Goal: Task Accomplishment & Management: Manage account settings

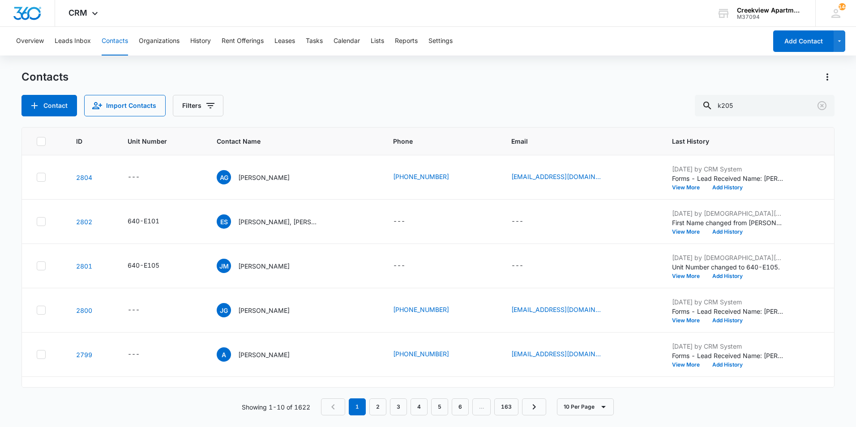
type input "k205"
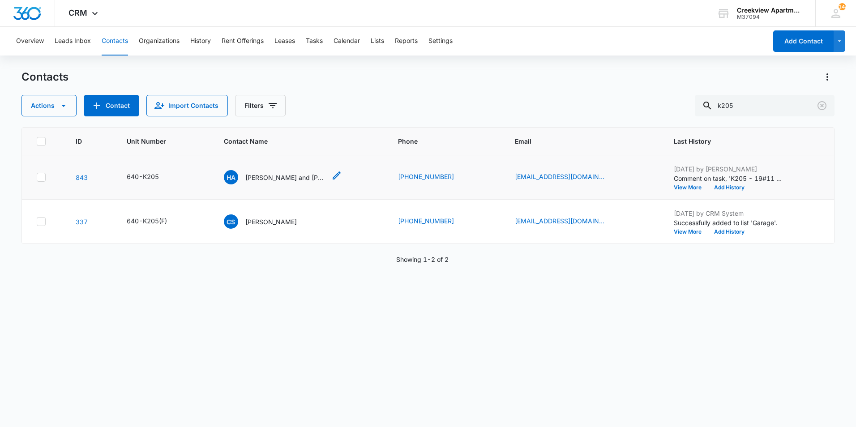
click at [278, 175] on p "[PERSON_NAME] and [PERSON_NAME]" at bounding box center [285, 177] width 81 height 9
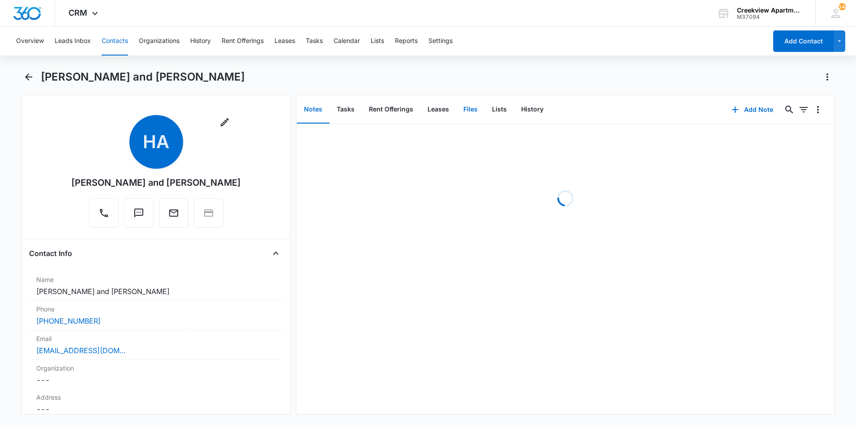
click at [467, 111] on button "Files" at bounding box center [470, 110] width 29 height 28
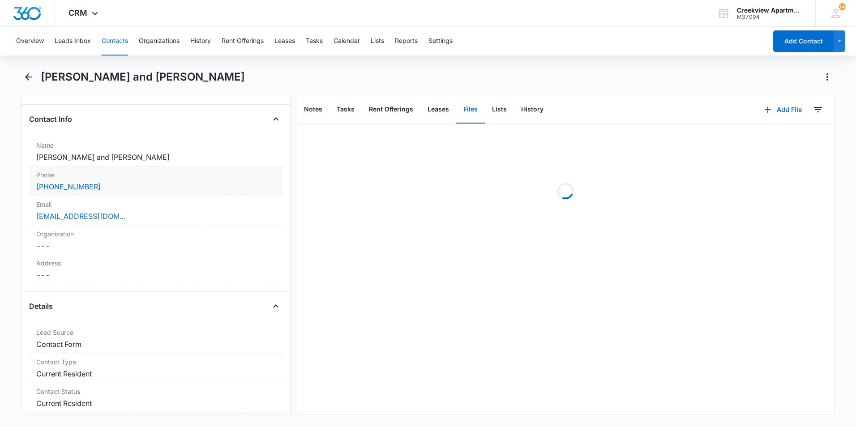
scroll to position [45, 0]
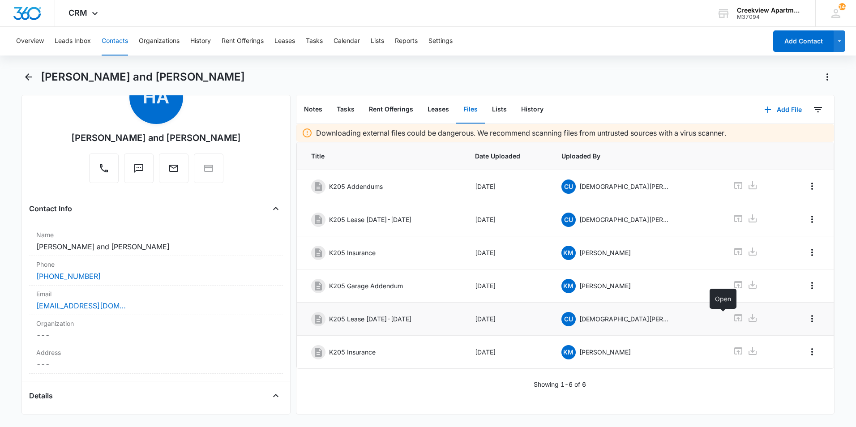
click at [734, 319] on icon at bounding box center [738, 317] width 8 height 7
click at [26, 81] on icon "Back" at bounding box center [28, 77] width 11 height 11
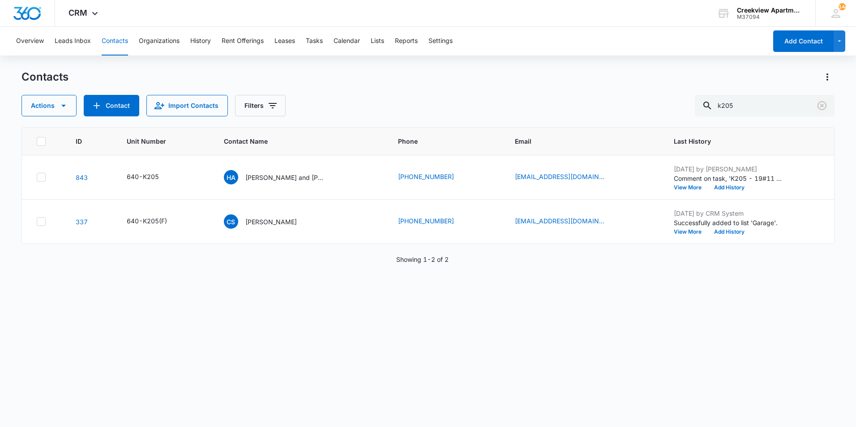
drag, startPoint x: 819, startPoint y: 107, endPoint x: 856, endPoint y: 94, distance: 38.8
click at [819, 107] on icon "Clear" at bounding box center [822, 105] width 11 height 11
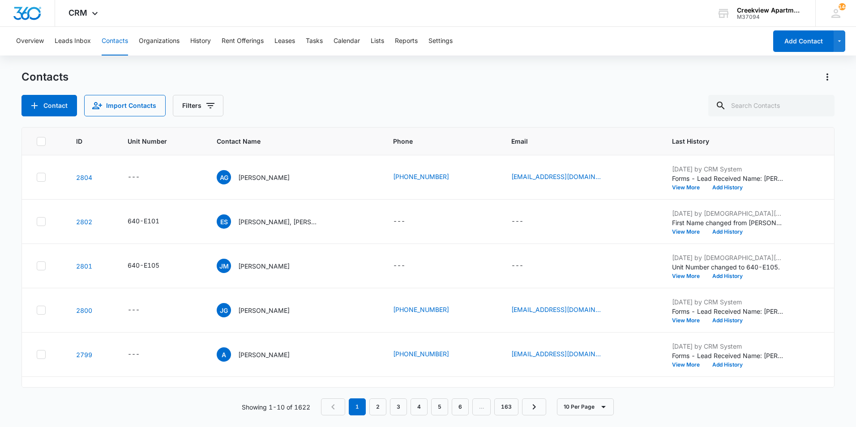
click at [640, 59] on div "Overview Leads Inbox Contacts Organizations History Rent Offerings Leases Tasks…" at bounding box center [428, 226] width 856 height 399
click at [166, 221] on icon "Unit Number - 640-E101 - Select to Edit Field" at bounding box center [170, 221] width 11 height 11
click at [177, 157] on input "640-E101" at bounding box center [155, 164] width 113 height 21
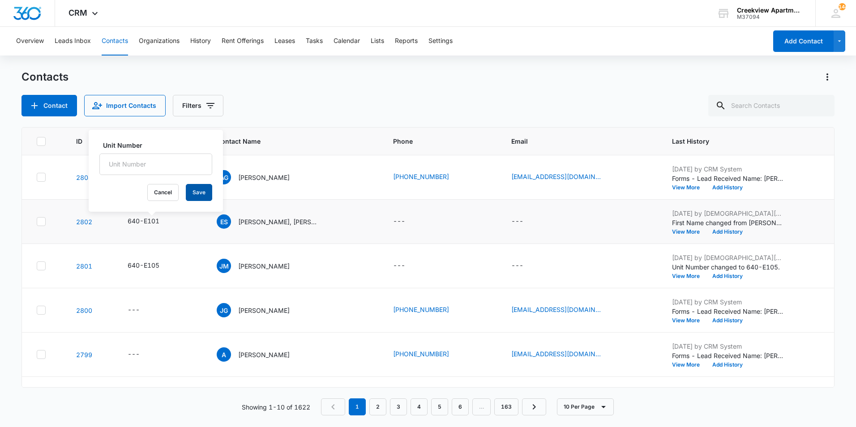
click at [192, 197] on button "Save" at bounding box center [199, 192] width 26 height 17
click at [338, 223] on div "ES [PERSON_NAME], [PERSON_NAME]" at bounding box center [294, 221] width 155 height 14
drag, startPoint x: 338, startPoint y: 223, endPoint x: 328, endPoint y: 221, distance: 10.6
click at [330, 219] on div "ES [PERSON_NAME], [PERSON_NAME]" at bounding box center [294, 221] width 155 height 14
click at [264, 223] on p "[PERSON_NAME], [PERSON_NAME]" at bounding box center [278, 221] width 81 height 9
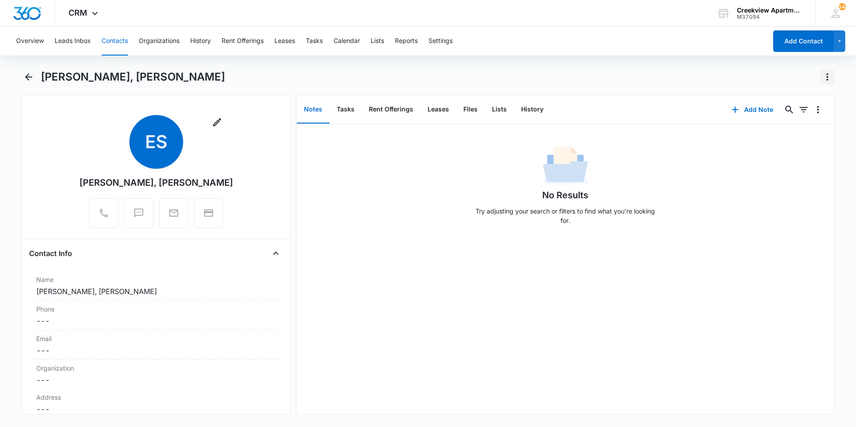
click at [831, 78] on icon "Actions" at bounding box center [827, 77] width 11 height 11
click at [786, 128] on div "Delete" at bounding box center [792, 129] width 39 height 6
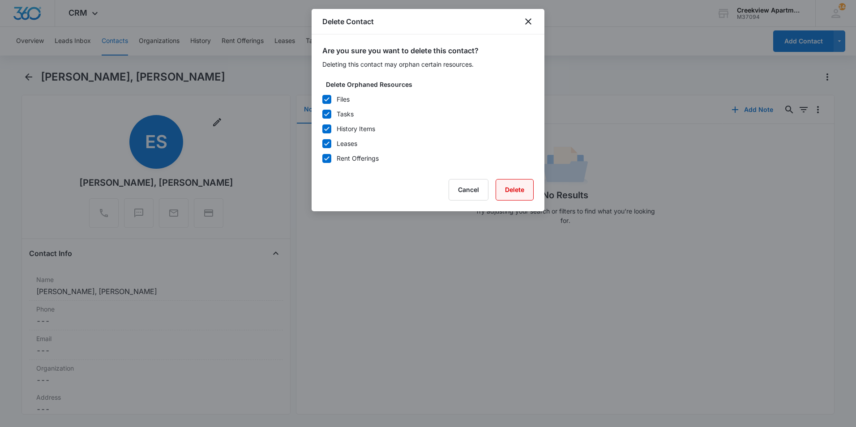
click at [504, 192] on button "Delete" at bounding box center [515, 189] width 38 height 21
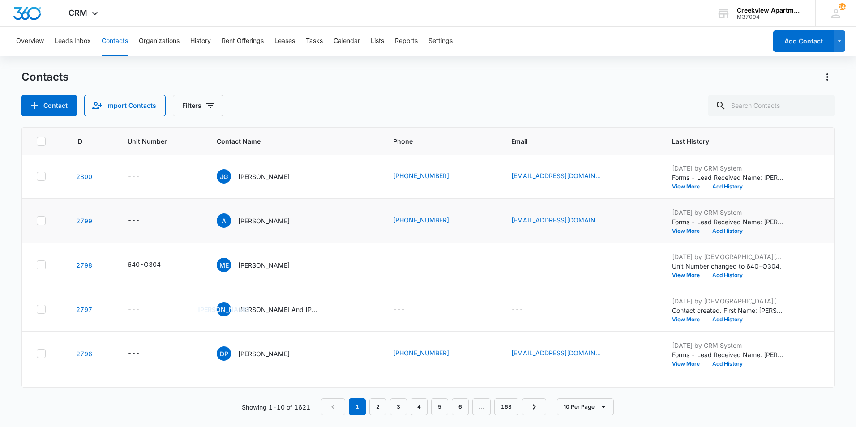
scroll to position [134, 0]
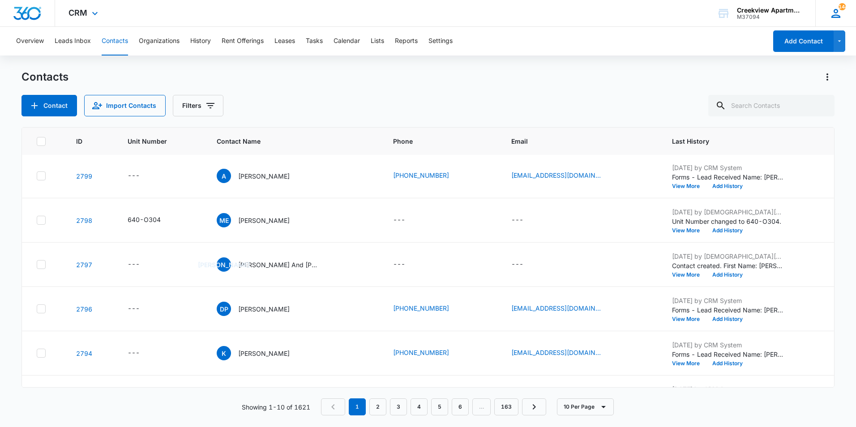
click at [836, 16] on icon at bounding box center [835, 13] width 13 height 13
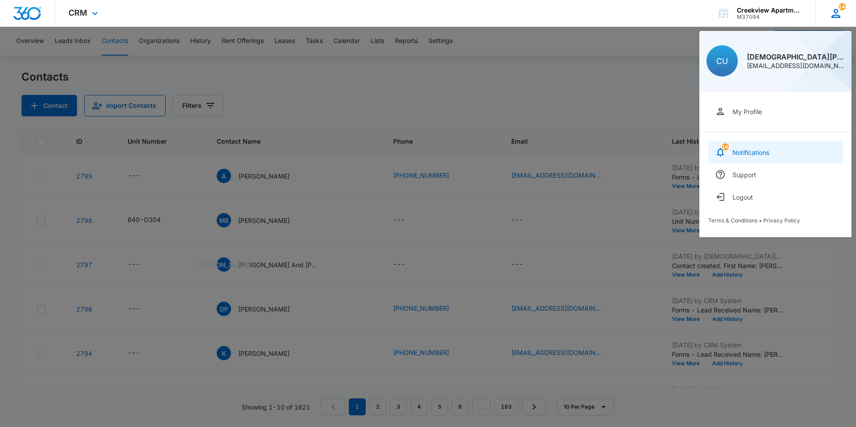
click at [754, 151] on div "Notifications" at bounding box center [751, 153] width 37 height 8
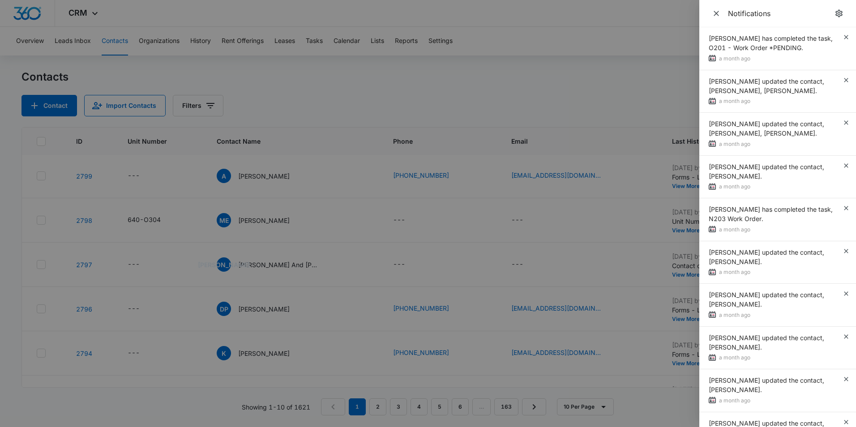
click at [665, 117] on div at bounding box center [428, 213] width 856 height 427
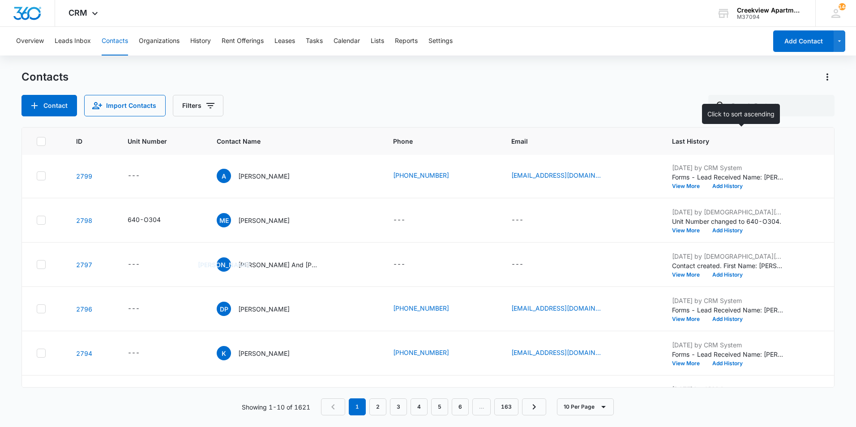
scroll to position [179, 0]
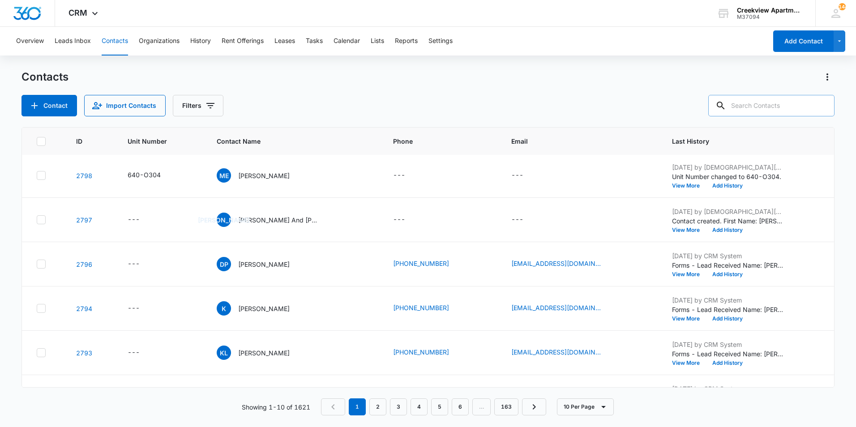
click at [786, 105] on input "text" at bounding box center [771, 105] width 126 height 21
type input "C200"
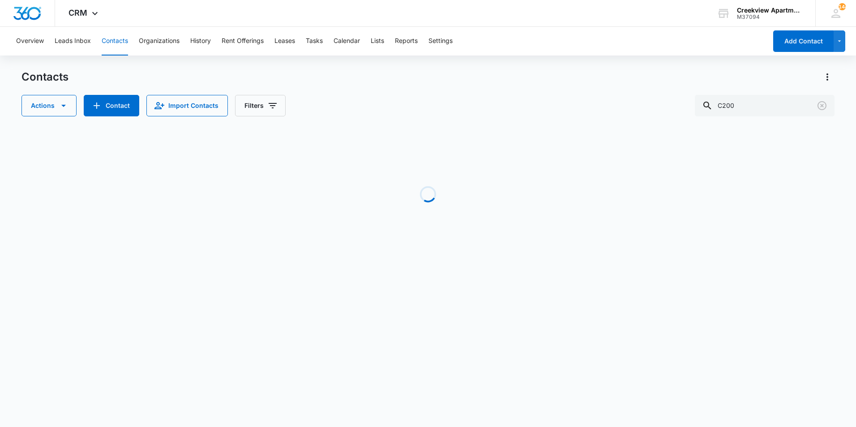
scroll to position [0, 0]
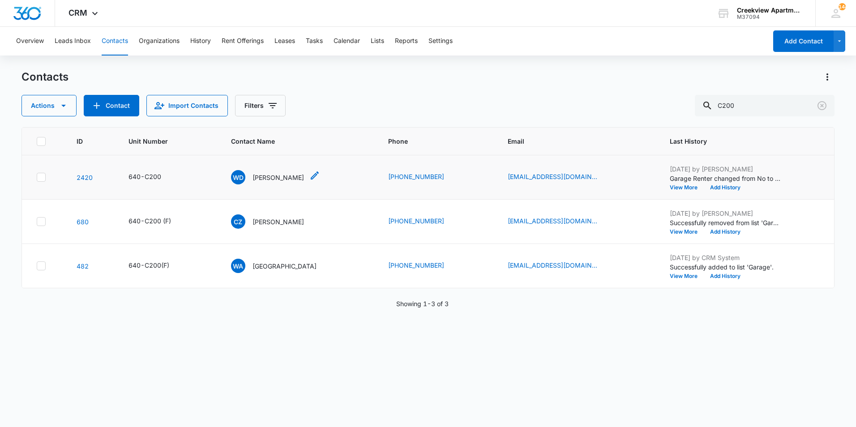
drag, startPoint x: 308, startPoint y: 177, endPoint x: 296, endPoint y: 178, distance: 12.2
click at [304, 177] on p "[PERSON_NAME]" at bounding box center [278, 177] width 51 height 9
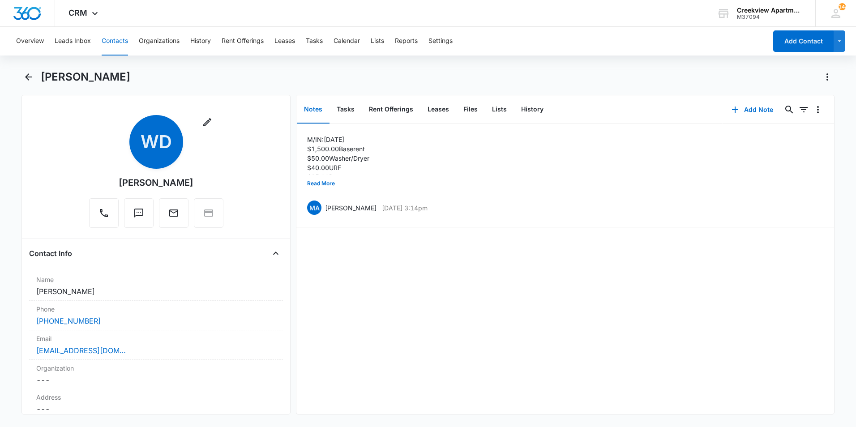
click at [213, 183] on div "Remove [PERSON_NAME] [PERSON_NAME]" at bounding box center [156, 171] width 134 height 113
drag, startPoint x: 210, startPoint y: 183, endPoint x: 96, endPoint y: 189, distance: 113.9
click at [96, 189] on div "Remove [PERSON_NAME] [PERSON_NAME]" at bounding box center [156, 171] width 134 height 113
copy div "[PERSON_NAME]"
click at [22, 75] on button "Back" at bounding box center [28, 77] width 14 height 14
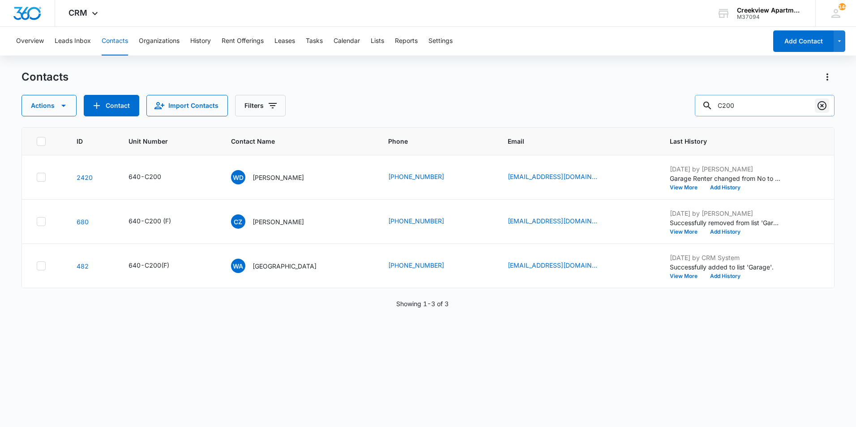
click at [824, 105] on icon "Clear" at bounding box center [822, 105] width 11 height 11
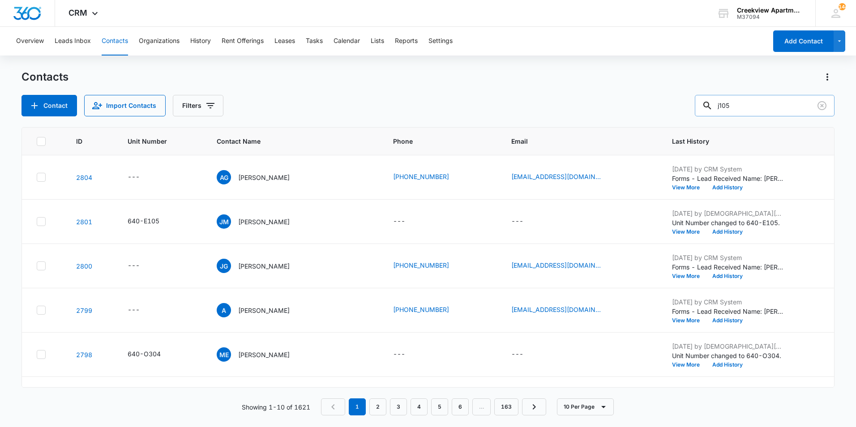
type input "j105"
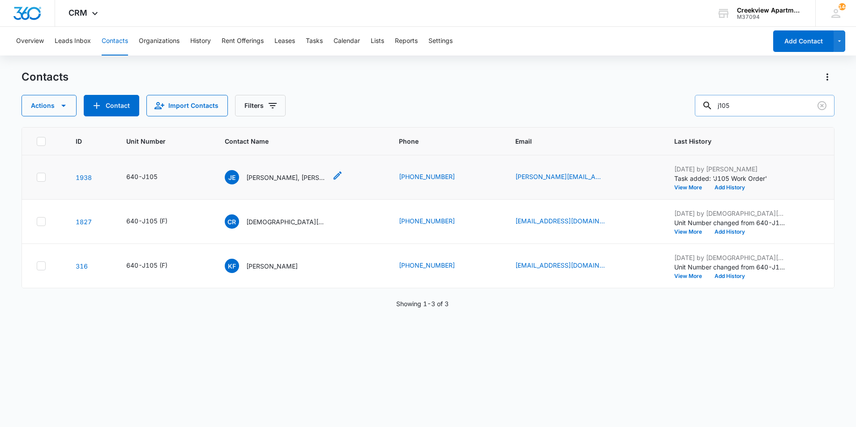
click at [278, 171] on div "[PERSON_NAME] [PERSON_NAME] Nyanguile, [PERSON_NAME], [PERSON_NAME]" at bounding box center [276, 177] width 102 height 14
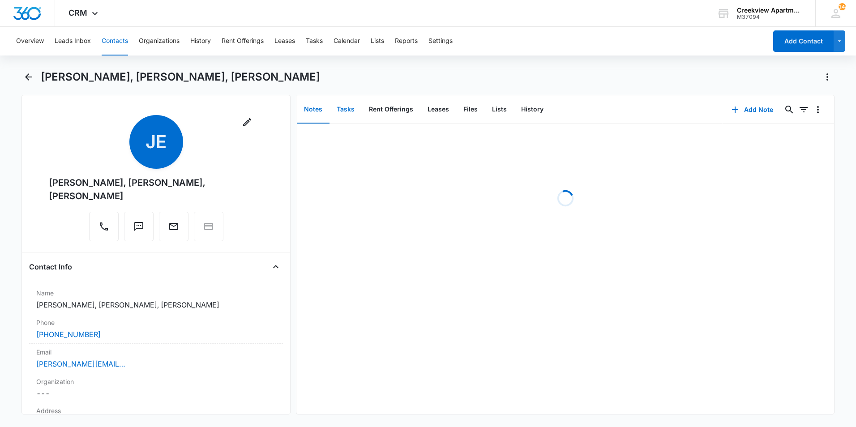
click at [354, 110] on button "Tasks" at bounding box center [346, 110] width 32 height 28
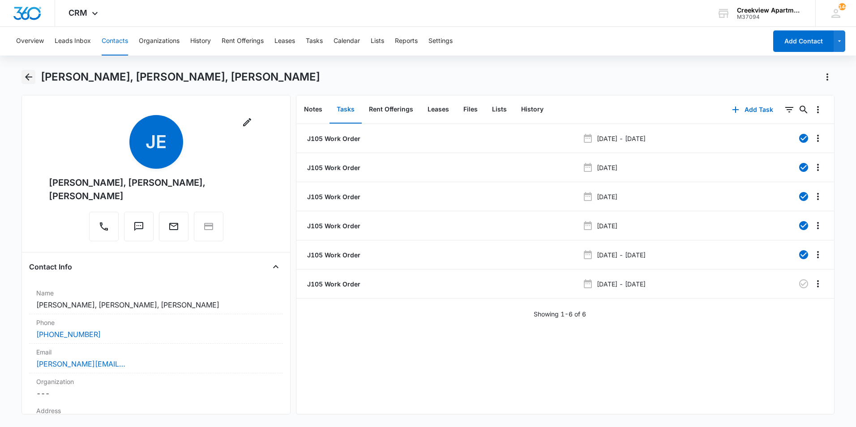
click at [29, 79] on icon "Back" at bounding box center [28, 77] width 11 height 11
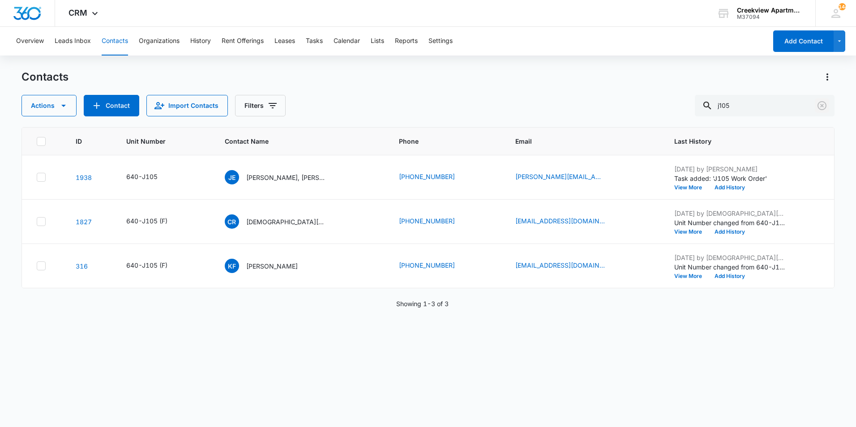
drag, startPoint x: 821, startPoint y: 107, endPoint x: 856, endPoint y: 149, distance: 54.4
click at [821, 107] on icon "Clear" at bounding box center [822, 105] width 9 height 9
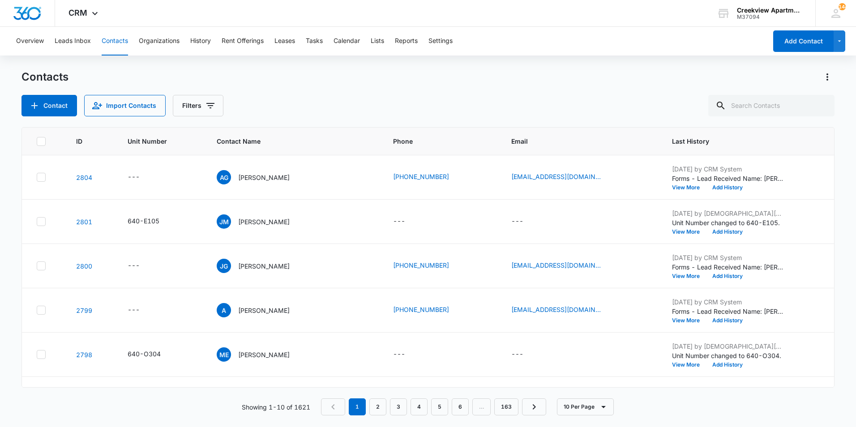
click at [580, 72] on div "Contacts" at bounding box center [427, 77] width 813 height 14
click at [737, 105] on input "text" at bounding box center [771, 105] width 126 height 21
type input "g104"
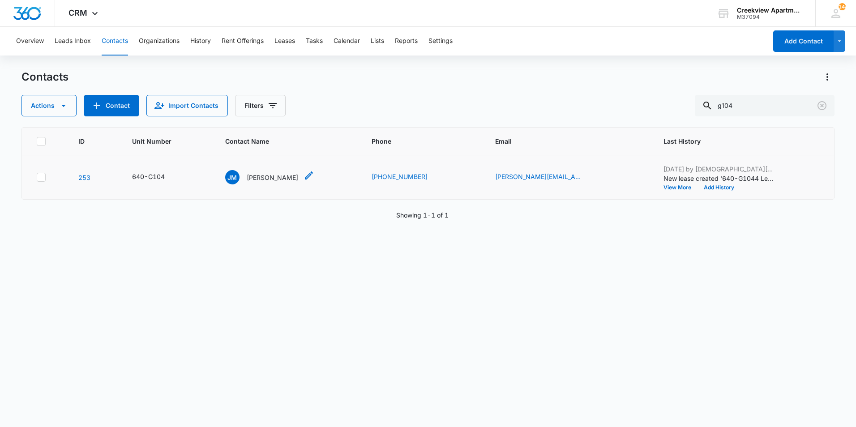
click at [270, 181] on p "[PERSON_NAME]" at bounding box center [272, 177] width 51 height 9
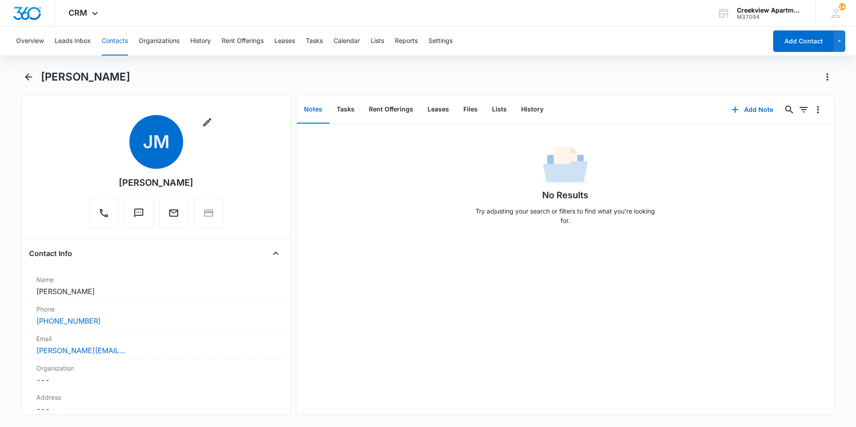
drag, startPoint x: 209, startPoint y: 186, endPoint x: 103, endPoint y: 189, distance: 106.2
click at [103, 189] on div "Remove [PERSON_NAME]" at bounding box center [156, 171] width 134 height 113
copy div "[PERSON_NAME]"
click at [35, 78] on button "Back" at bounding box center [28, 77] width 14 height 14
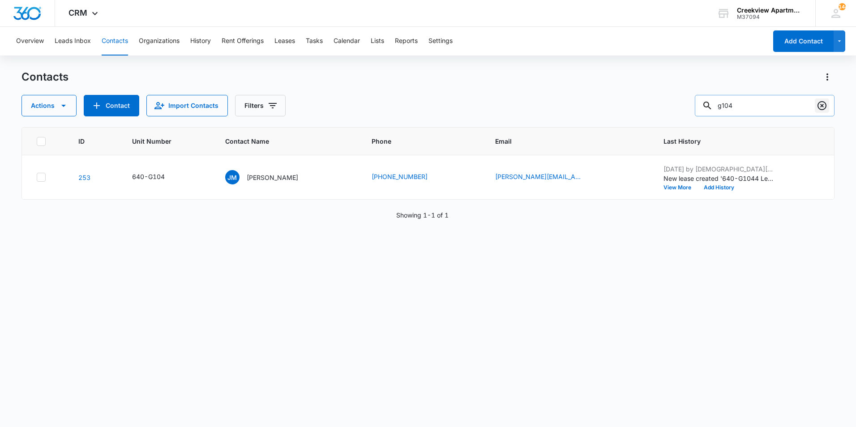
click at [826, 108] on icon "Clear" at bounding box center [822, 105] width 9 height 9
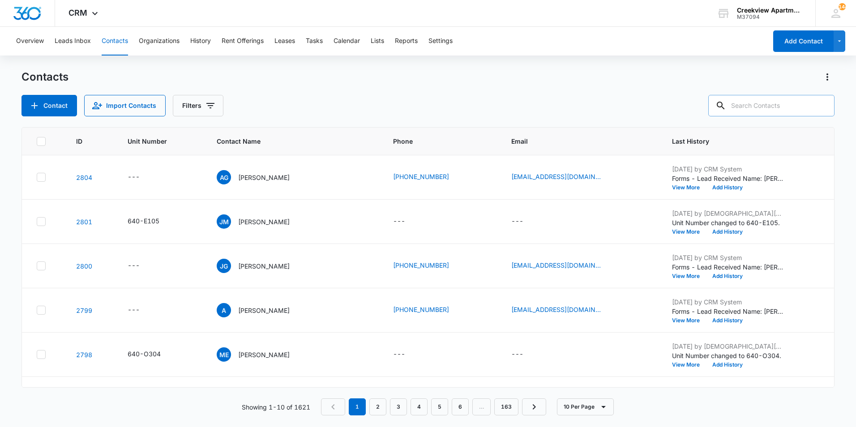
click at [709, 78] on div "Contacts" at bounding box center [427, 77] width 813 height 14
click at [748, 105] on input "text" at bounding box center [771, 105] width 126 height 21
type input "f102"
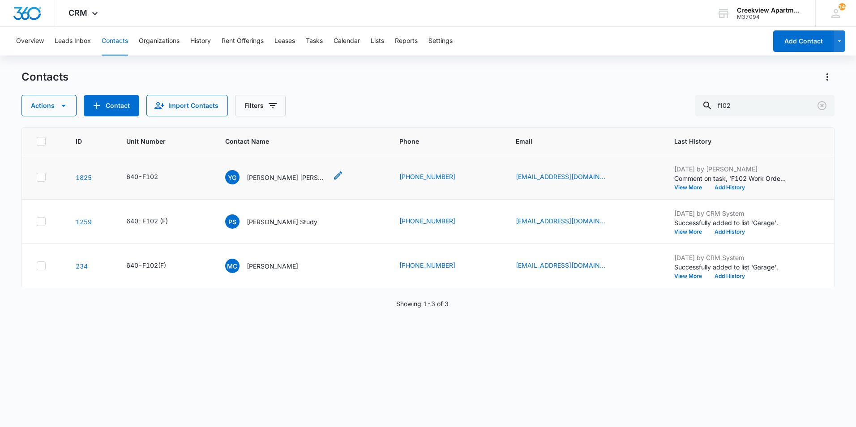
click at [266, 175] on p "[PERSON_NAME] [PERSON_NAME]" at bounding box center [287, 177] width 81 height 9
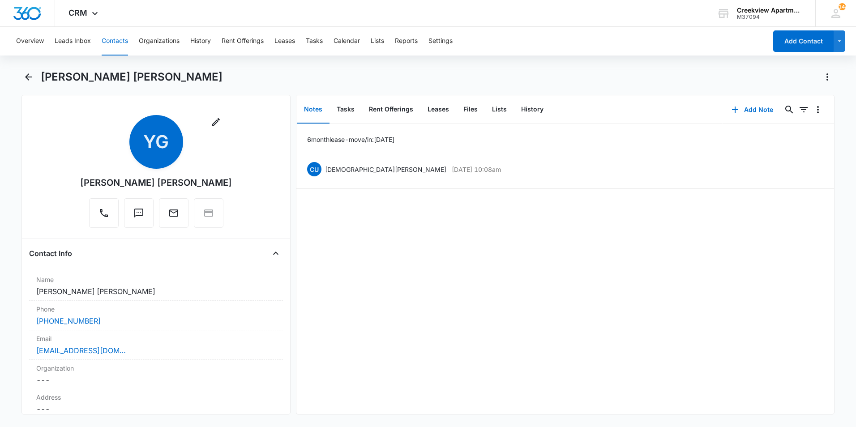
click at [441, 69] on div "Overview Leads Inbox Contacts Organizations History Rent Offerings Leases Tasks…" at bounding box center [428, 226] width 856 height 398
drag, startPoint x: 245, startPoint y: 180, endPoint x: 68, endPoint y: 185, distance: 176.9
click at [68, 185] on div "Remove YG [PERSON_NAME] [PERSON_NAME]" at bounding box center [156, 173] width 254 height 116
copy div "[PERSON_NAME] [PERSON_NAME]"
click at [590, 280] on div "6 month lease - move/in: [DATE] CU [DEMOGRAPHIC_DATA][PERSON_NAME] [DATE] 10:08…" at bounding box center [565, 269] width 538 height 290
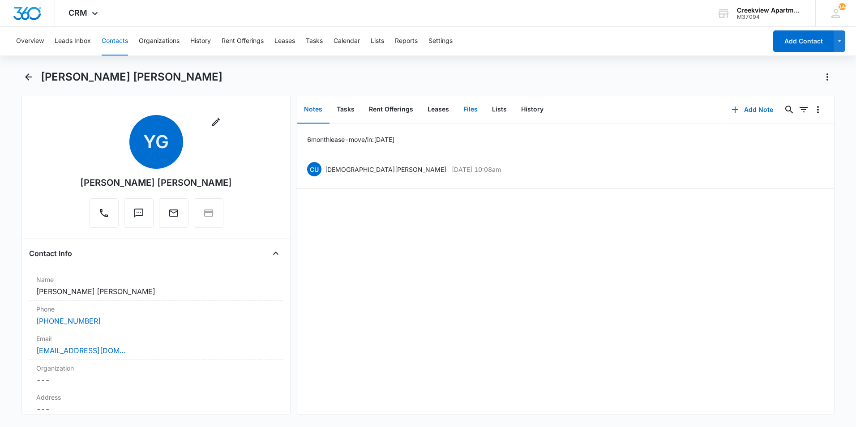
click at [473, 110] on button "Files" at bounding box center [470, 110] width 29 height 28
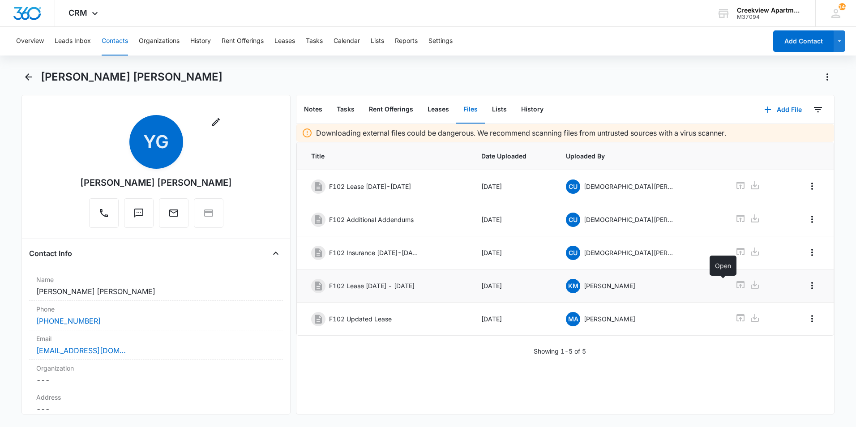
click at [735, 286] on icon at bounding box center [740, 284] width 11 height 11
click at [28, 82] on button "Back" at bounding box center [28, 77] width 14 height 14
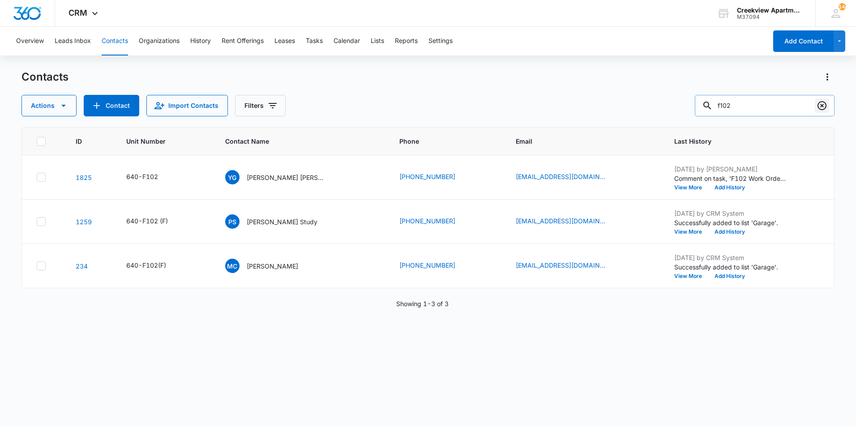
click at [820, 107] on icon "Clear" at bounding box center [822, 105] width 11 height 11
